Goal: Transaction & Acquisition: Purchase product/service

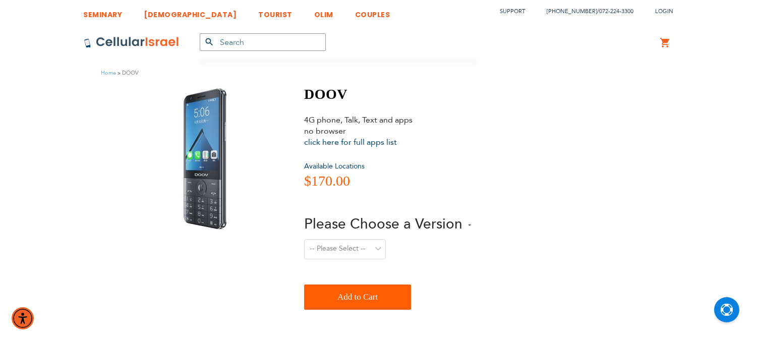
click at [354, 247] on select "-- Please Select -- All Included Talk, Text & Drive Talk & Text Only Talk, Driv…" at bounding box center [345, 249] width 82 height 20
select select "105"
click at [304, 239] on select "-- Please Select -- All Included Talk, Text & Drive Talk & Text Only Talk, Driv…" at bounding box center [345, 249] width 82 height 20
click at [219, 39] on button "submit" at bounding box center [210, 42] width 20 height 18
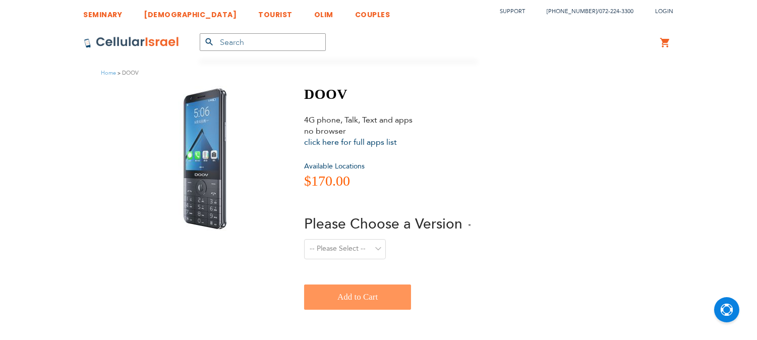
click at [141, 39] on img at bounding box center [132, 42] width 96 height 12
